Goal: Check status: Check status

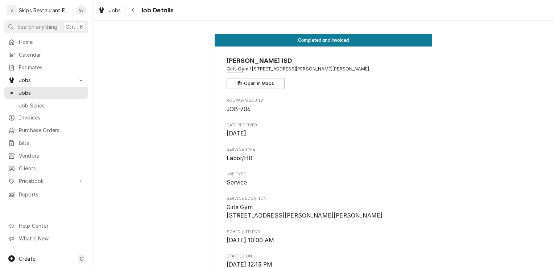
scroll to position [603, 0]
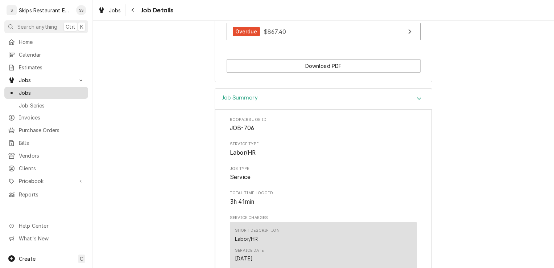
click at [32, 91] on span "Jobs" at bounding box center [52, 93] width 66 height 8
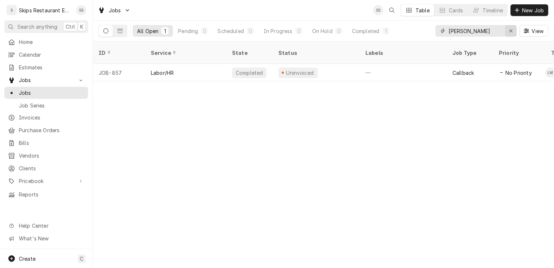
click at [510, 31] on icon "Erase input" at bounding box center [511, 30] width 4 height 5
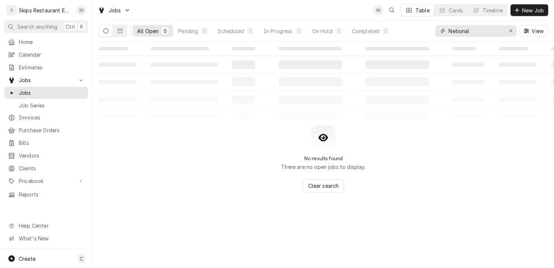
click at [454, 32] on input "Netional" at bounding box center [476, 31] width 54 height 12
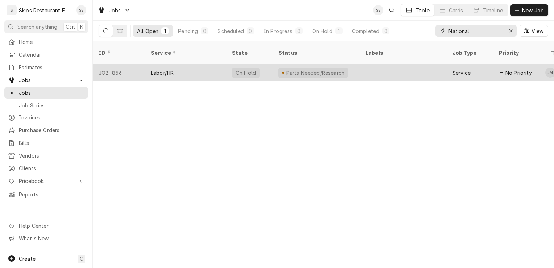
type input "National"
click at [462, 69] on div "Service" at bounding box center [462, 73] width 18 height 8
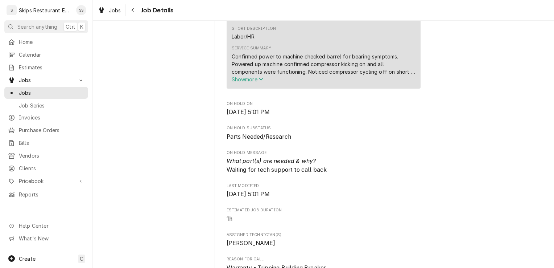
scroll to position [277, 0]
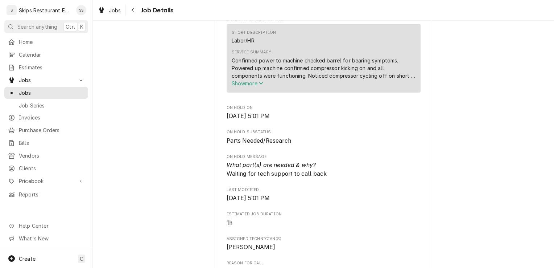
click at [251, 86] on span "Show more" at bounding box center [248, 83] width 32 height 6
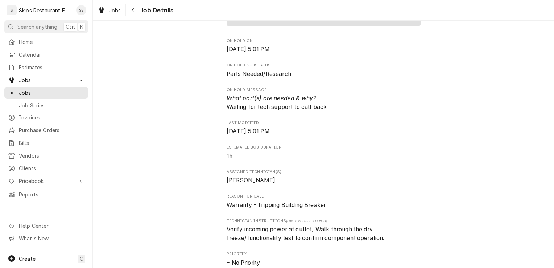
scroll to position [304, 0]
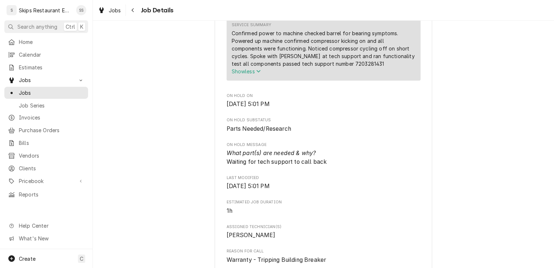
drag, startPoint x: 548, startPoint y: 121, endPoint x: 553, endPoint y: 111, distance: 11.0
click at [553, 111] on div "Parts Needed/Research NATIONAL SERVICE COOPERATIVE 7 Brew Coffee, 564 / 6410 N …" at bounding box center [323, 144] width 461 height 247
drag, startPoint x: 553, startPoint y: 111, endPoint x: 526, endPoint y: 138, distance: 38.2
click at [526, 139] on div "Parts Needed/Research NATIONAL SERVICE COOPERATIVE 7 Brew Coffee, 564 / 6410 N …" at bounding box center [323, 262] width 461 height 1076
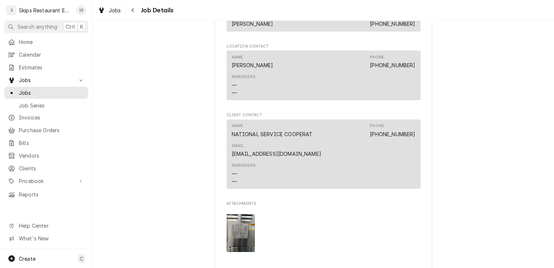
scroll to position [0, 0]
